Goal: Information Seeking & Learning: Find specific fact

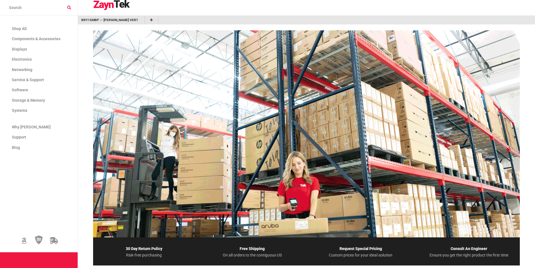
click at [64, 8] on input "search products" at bounding box center [39, 7] width 78 height 15
type input "J9772A"
click at [69, 6] on input "J9772A" at bounding box center [39, 7] width 78 height 15
type input "J9772A"
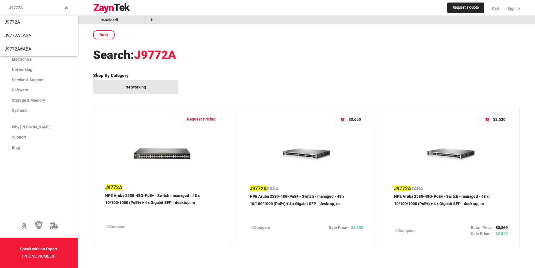
click at [164, 196] on p "HPE Aruba 2530-48G-PoE+ - Switch - managed - 48 x 10/100/1000 (PoE+) + 4 x Giga…" at bounding box center [162, 206] width 114 height 28
click at [464, 197] on p "HPE Aruba 2530-48G-PoE+ - Switch - managed - 48 x 10/100/1000 (PoE+) + 4 x Giga…" at bounding box center [451, 207] width 114 height 28
